Goal: Transaction & Acquisition: Purchase product/service

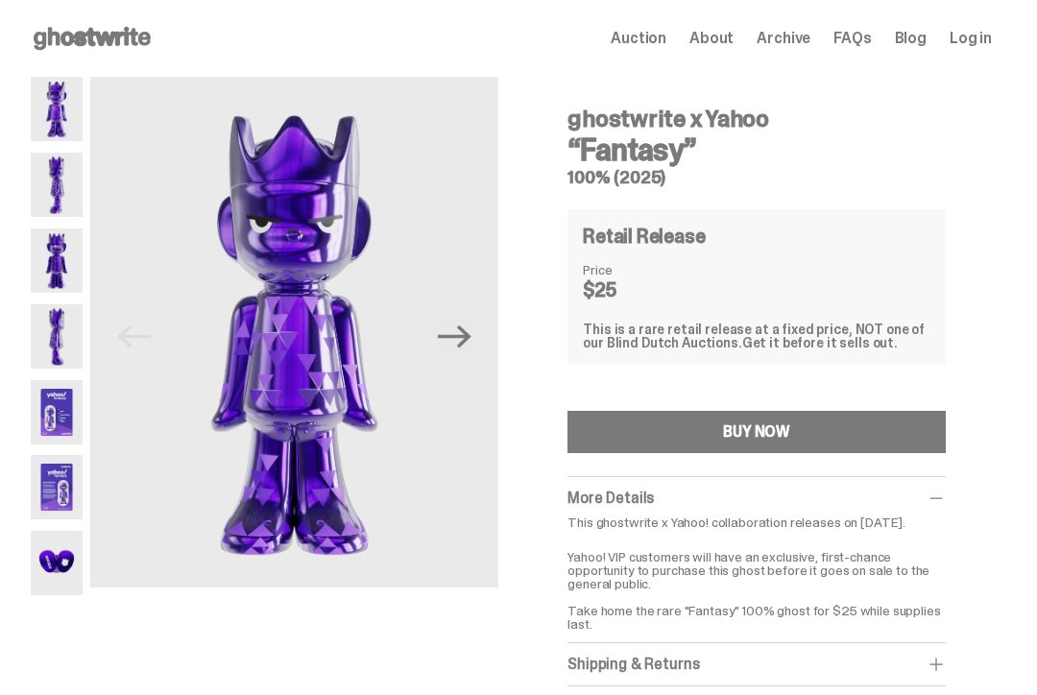
click at [54, 418] on img at bounding box center [57, 412] width 52 height 64
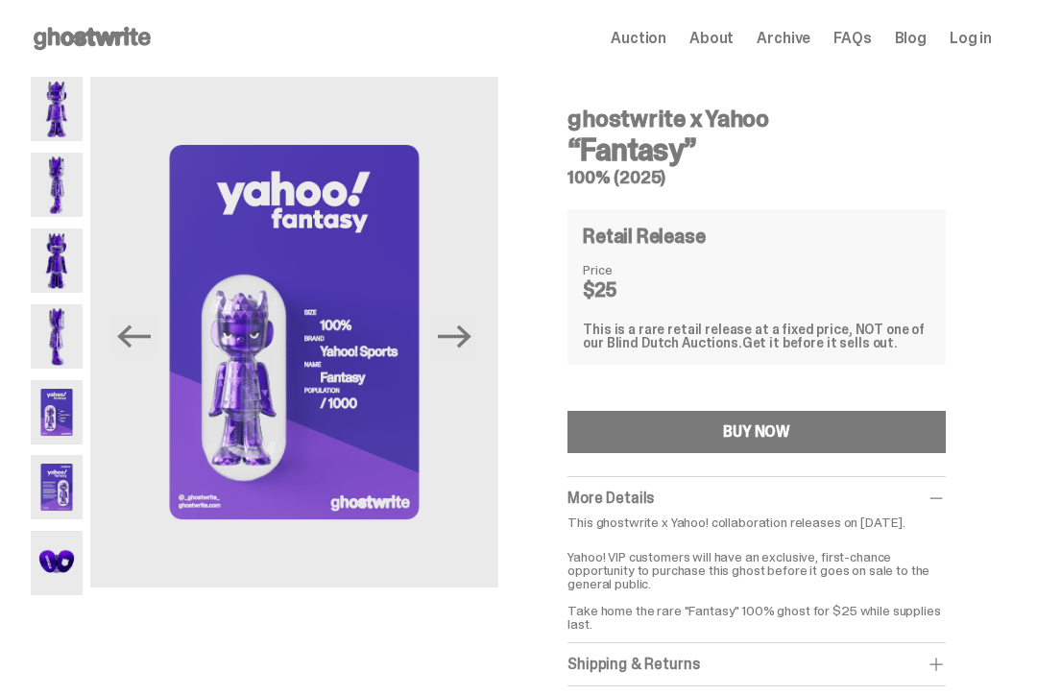
click at [53, 490] on img at bounding box center [57, 487] width 52 height 64
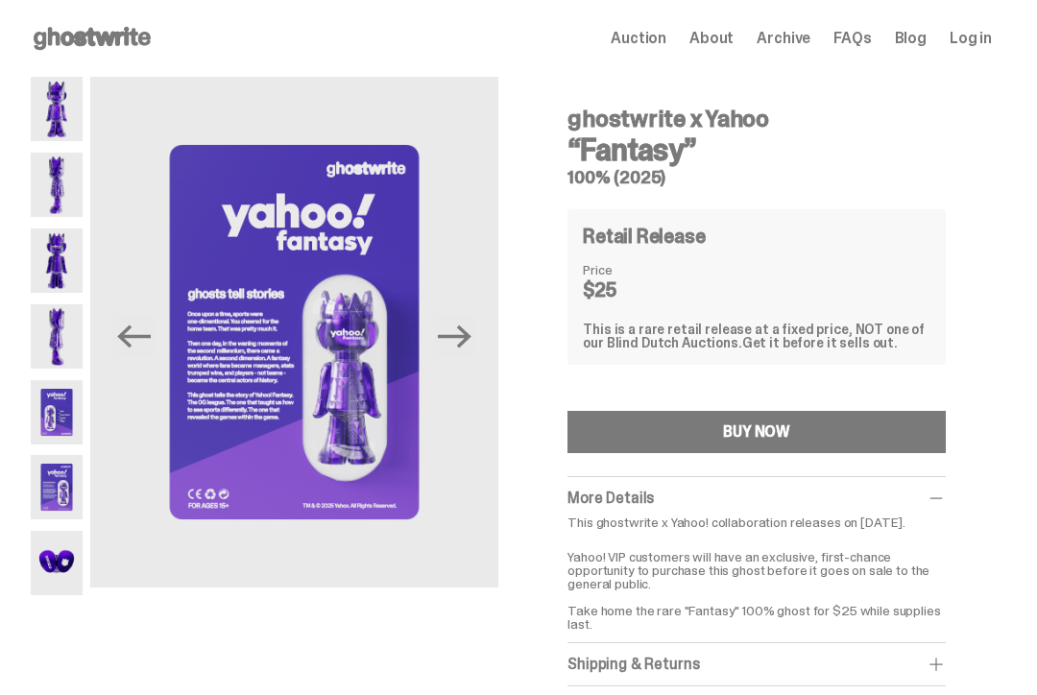
click at [63, 121] on img at bounding box center [57, 109] width 52 height 64
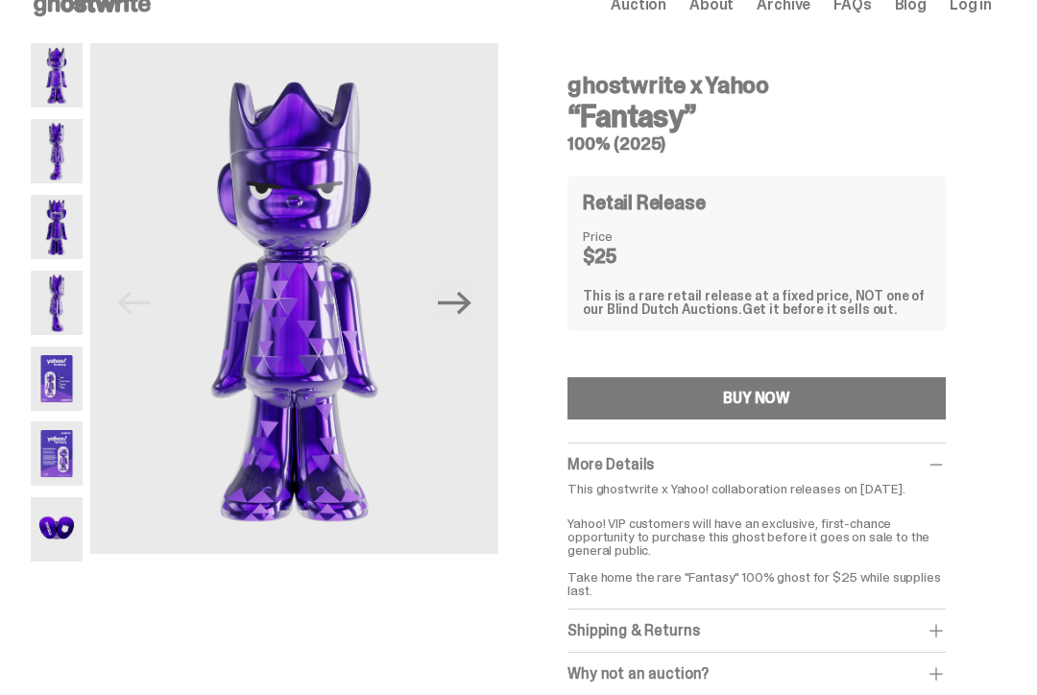
scroll to position [34, 0]
click at [883, 399] on button "BUY NOW" at bounding box center [756, 398] width 378 height 42
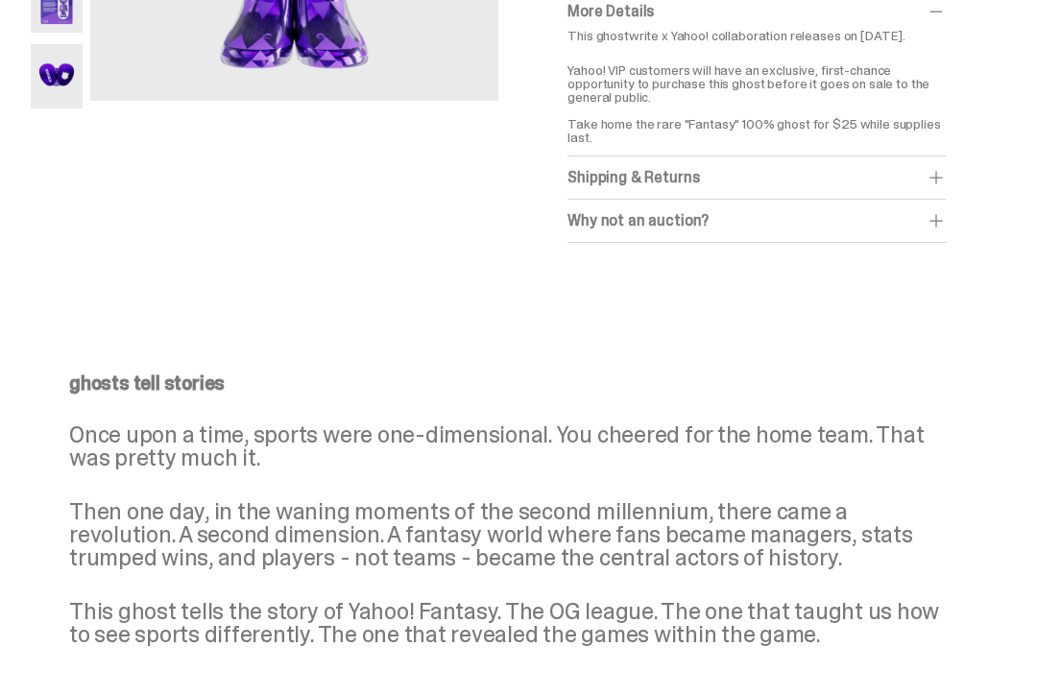
scroll to position [487, 0]
click at [945, 230] on span at bounding box center [935, 220] width 19 height 19
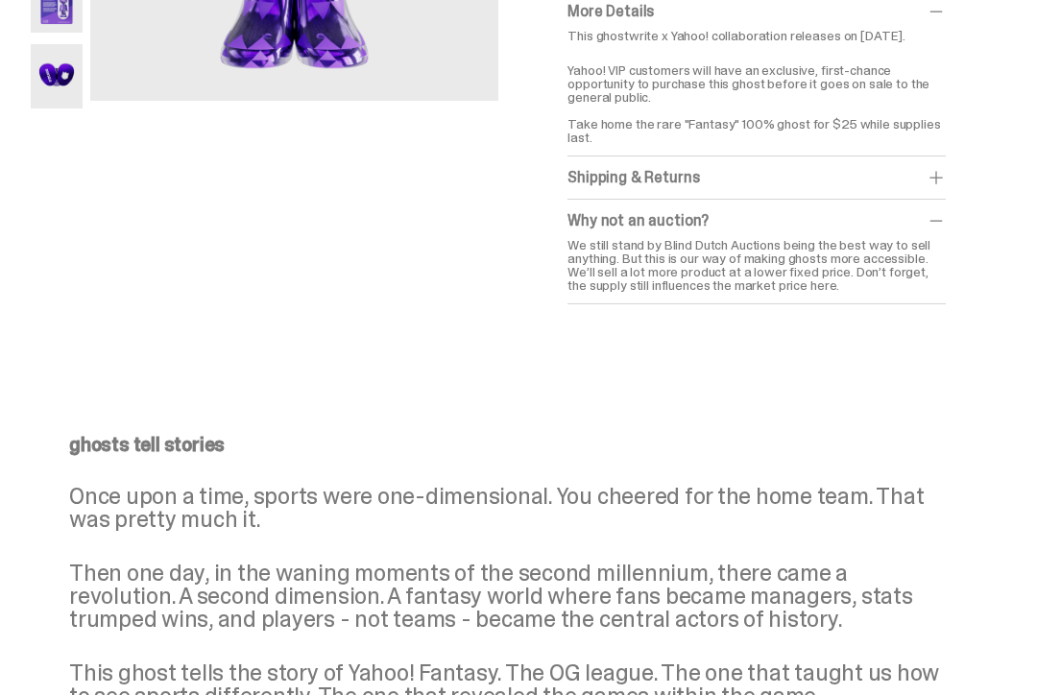
click at [945, 230] on span at bounding box center [935, 220] width 19 height 19
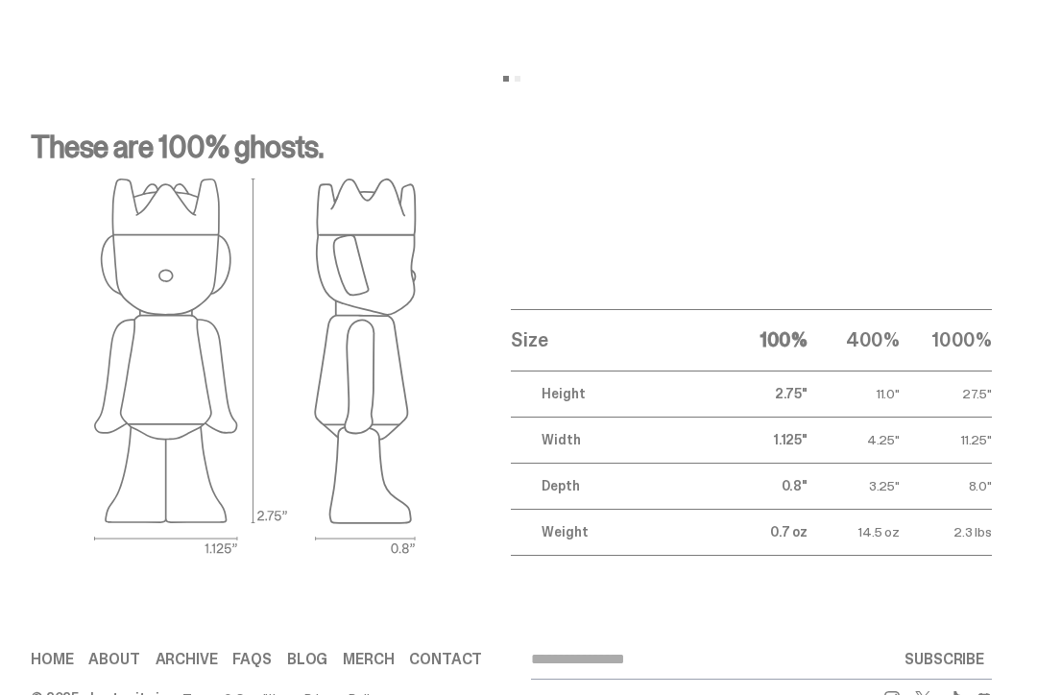
scroll to position [2402, 0]
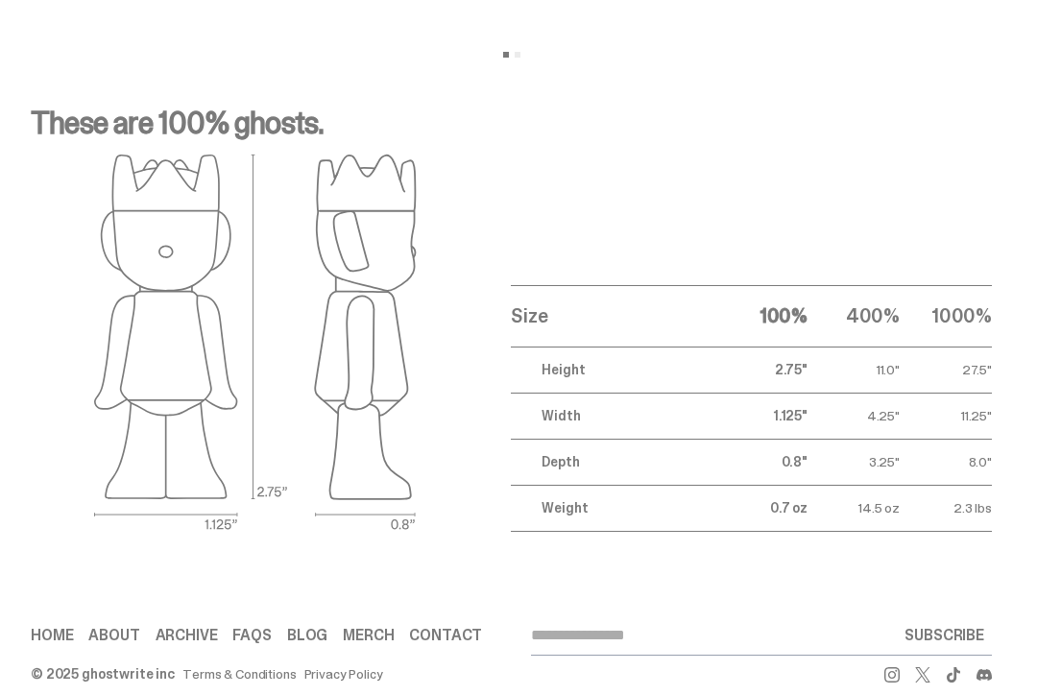
click at [969, 331] on th "1000%" at bounding box center [945, 315] width 92 height 61
click at [980, 332] on th "1000%" at bounding box center [945, 315] width 92 height 61
click at [899, 332] on th "400%" at bounding box center [853, 315] width 92 height 61
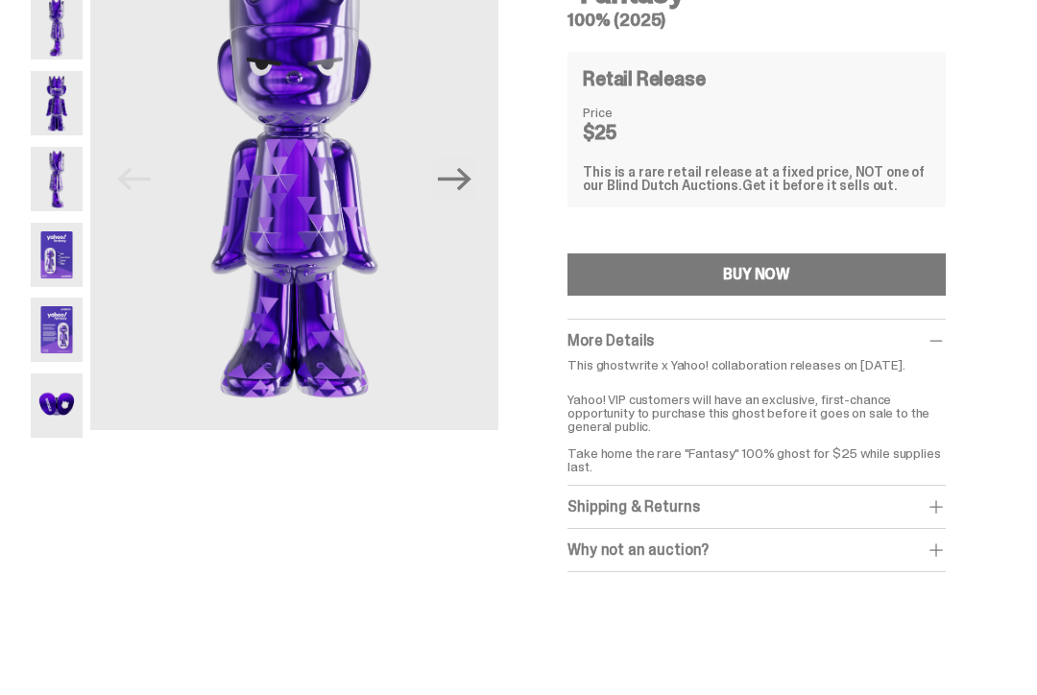
scroll to position [0, 0]
